Goal: Find specific page/section: Find specific page/section

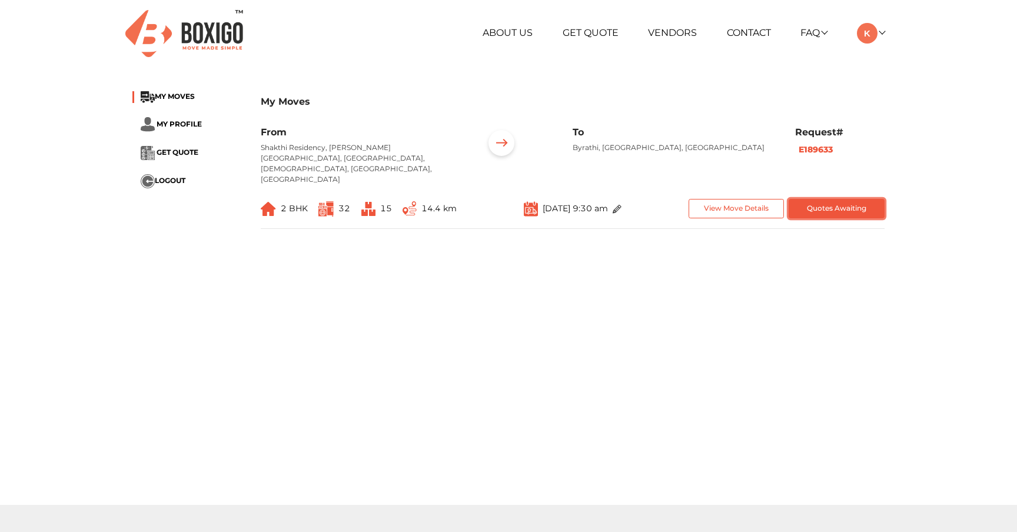
click at [818, 199] on button "Quotes Awaiting" at bounding box center [837, 208] width 96 height 19
click at [732, 199] on button "View Move Details" at bounding box center [737, 208] width 96 height 19
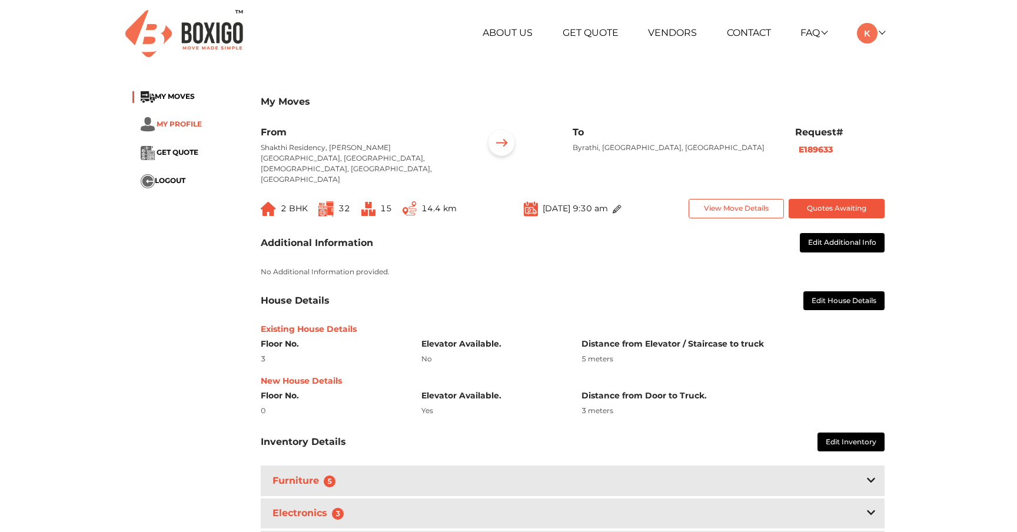
click at [183, 125] on span "MY PROFILE" at bounding box center [179, 123] width 45 height 9
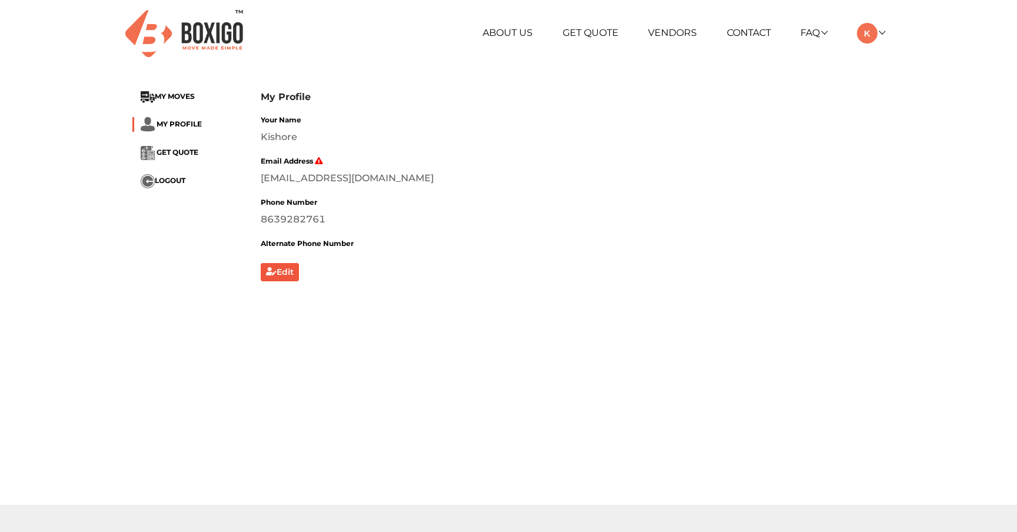
click at [181, 101] on li "MY MOVES" at bounding box center [187, 97] width 111 height 12
click at [660, 30] on link "Vendors" at bounding box center [672, 32] width 49 height 11
